Goal: Information Seeking & Learning: Learn about a topic

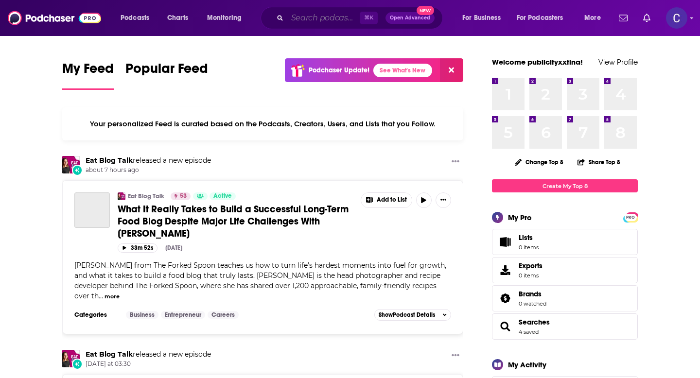
click at [291, 19] on input "Search podcasts, credits, & more..." at bounding box center [323, 18] width 72 height 16
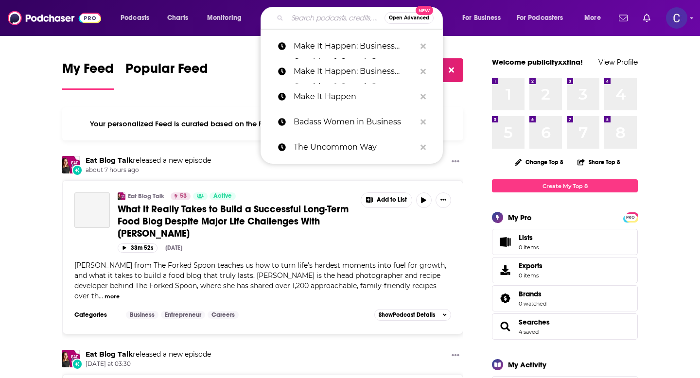
paste input "Creating Her Best Life"
type input "Creating Her Best Life"
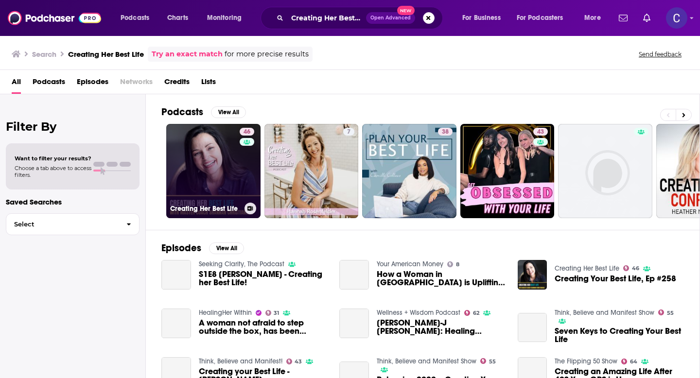
click at [204, 167] on link "46 Creating Her Best Life" at bounding box center [213, 171] width 94 height 94
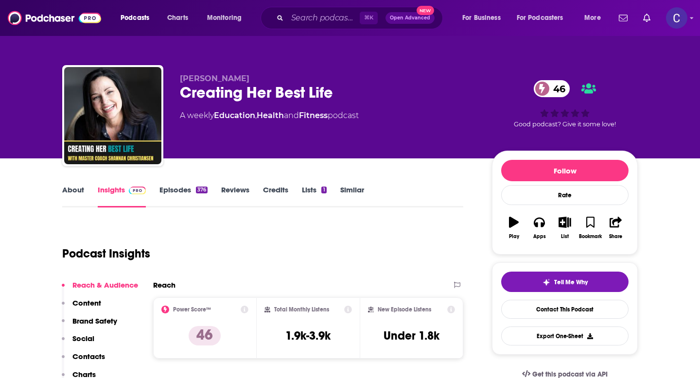
click at [176, 190] on link "Episodes 376" at bounding box center [183, 196] width 48 height 22
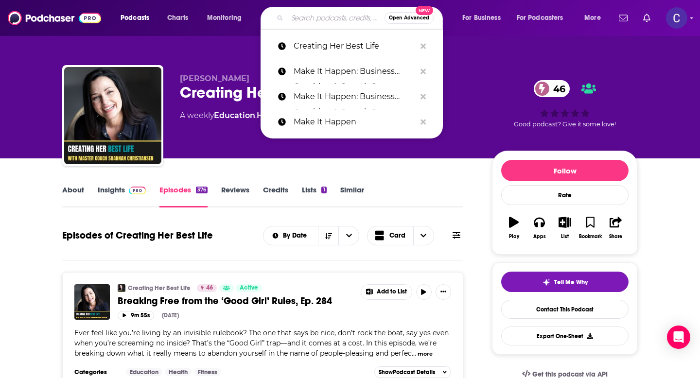
click at [326, 21] on input "Search podcasts, credits, & more..." at bounding box center [335, 18] width 97 height 16
paste input "Clutterbug"
type input "Clutterbug"
